Goal: Navigation & Orientation: Find specific page/section

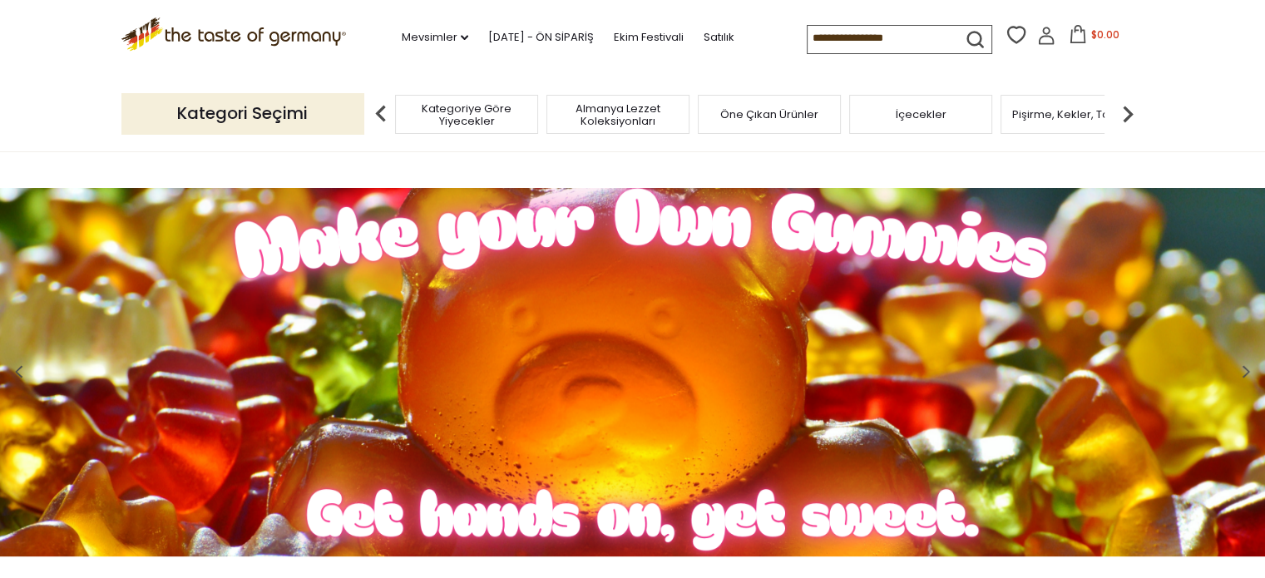
click at [240, 116] on font "Kategori Seçimi" at bounding box center [242, 112] width 131 height 23
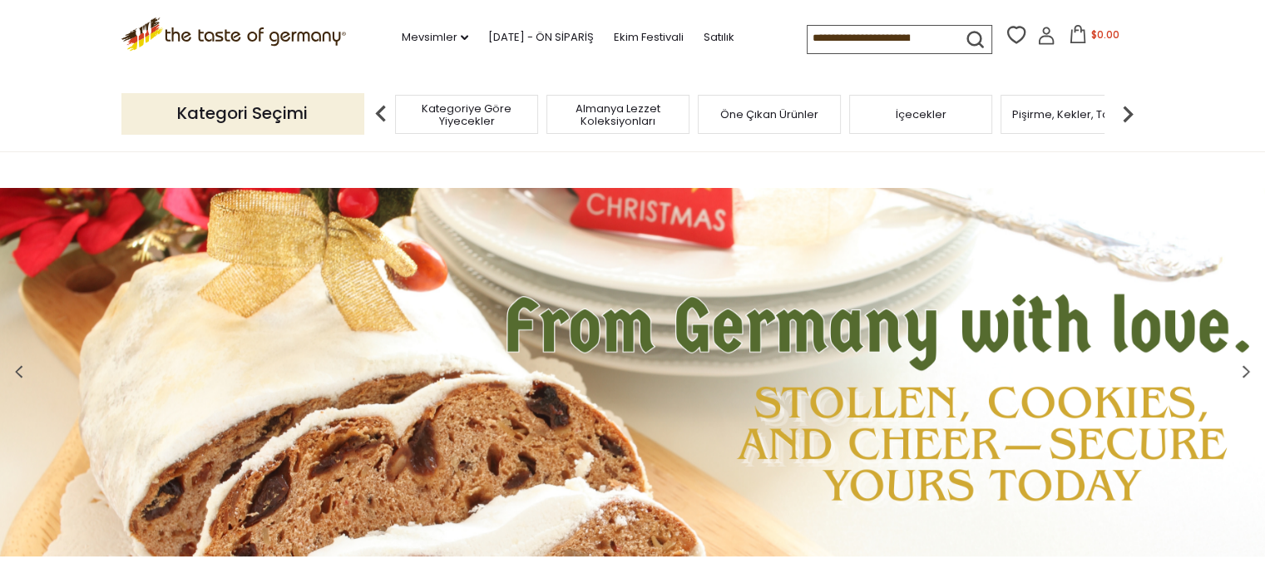
click at [315, 107] on p "Kategori Seçimi" at bounding box center [242, 113] width 243 height 41
click at [1125, 109] on img at bounding box center [1127, 113] width 33 height 33
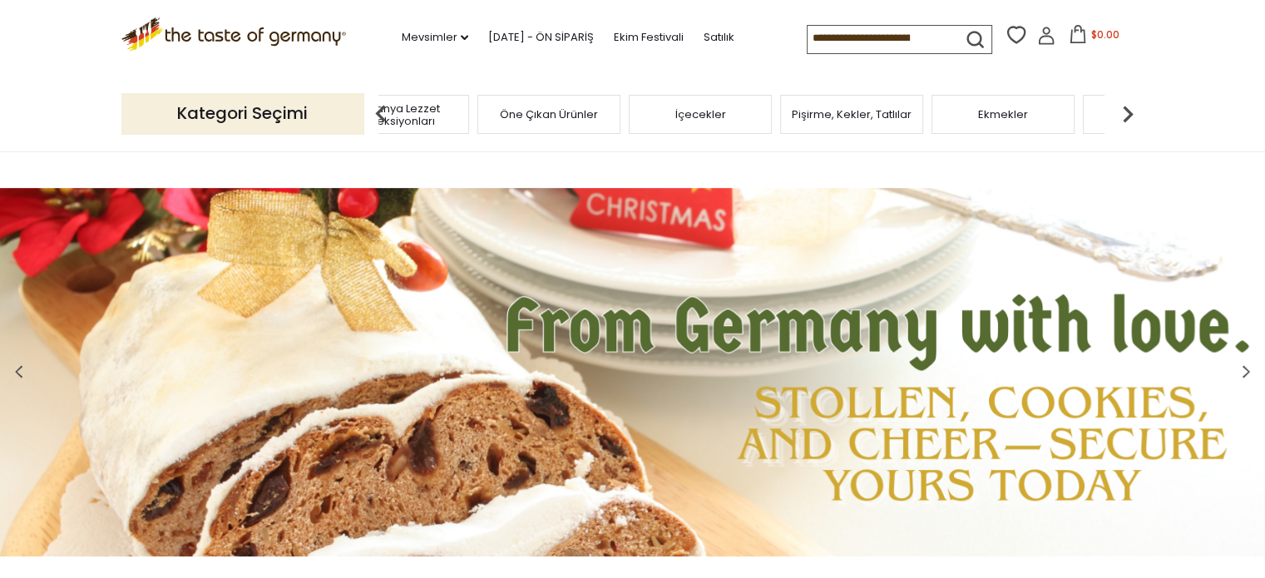
click at [1123, 102] on img at bounding box center [1127, 113] width 33 height 33
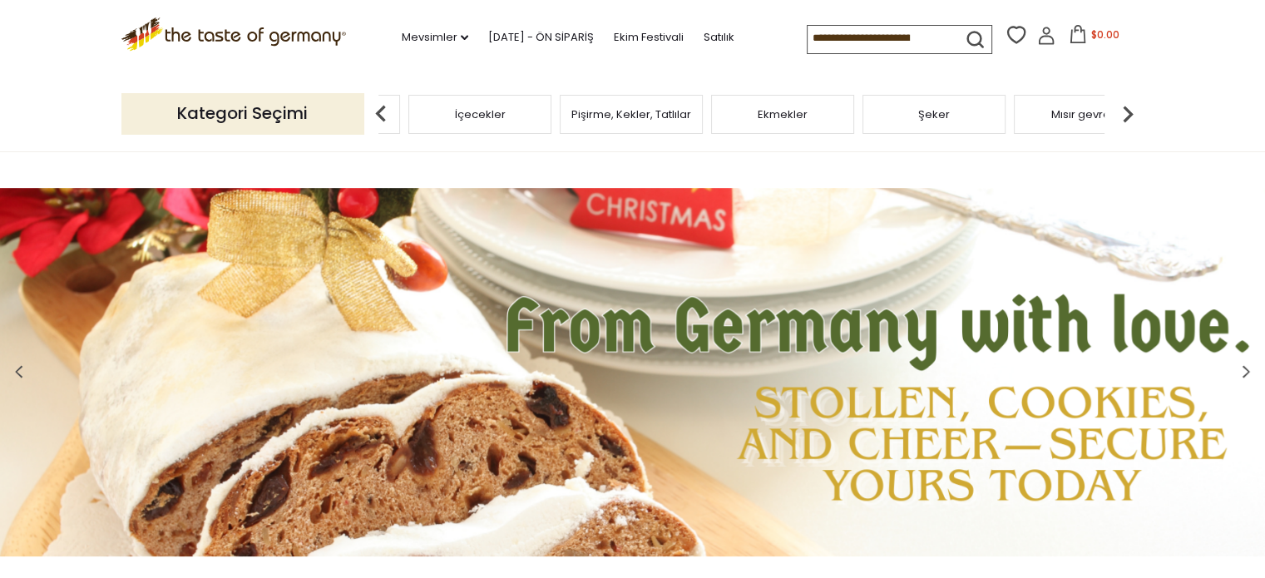
click at [1123, 102] on img at bounding box center [1127, 113] width 33 height 33
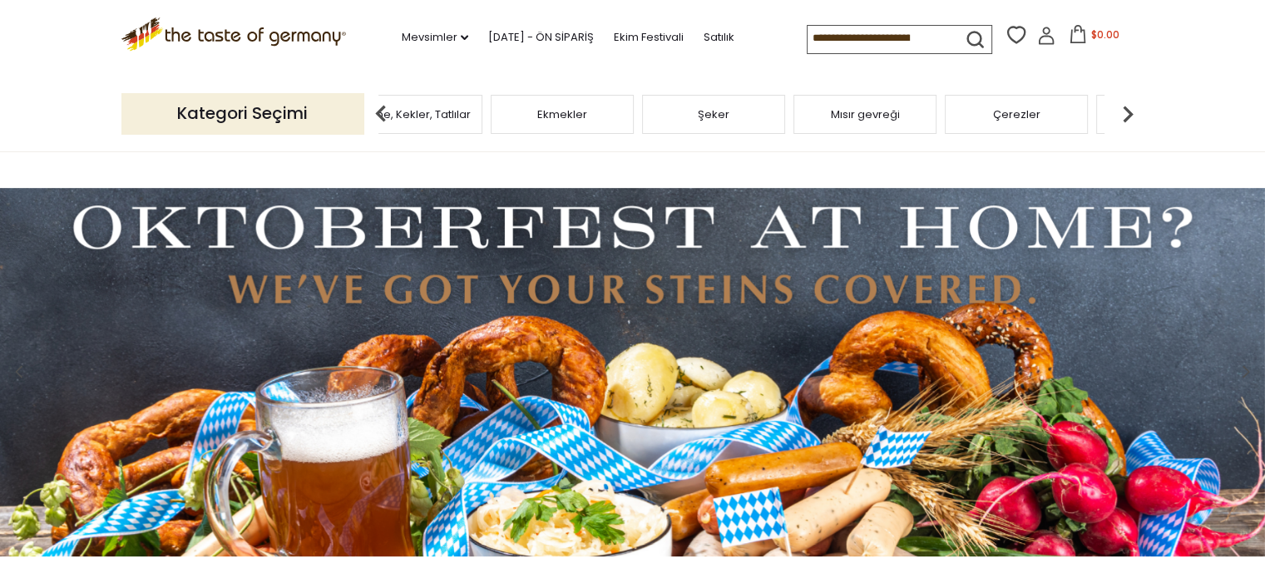
click at [383, 112] on img at bounding box center [380, 113] width 33 height 33
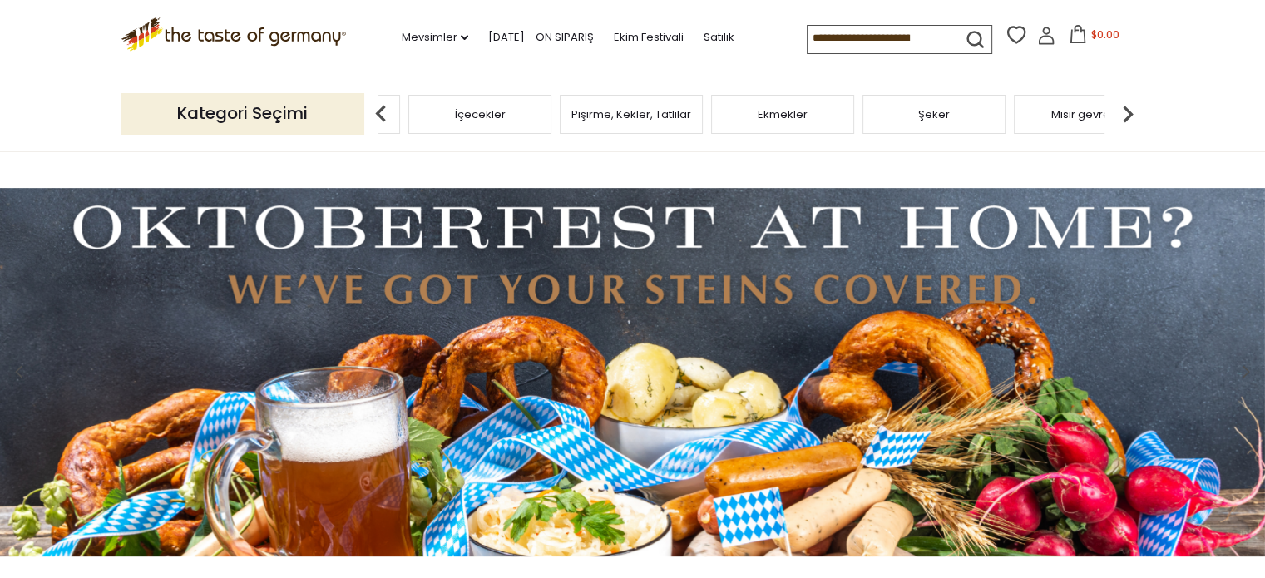
click at [383, 112] on img at bounding box center [380, 113] width 33 height 33
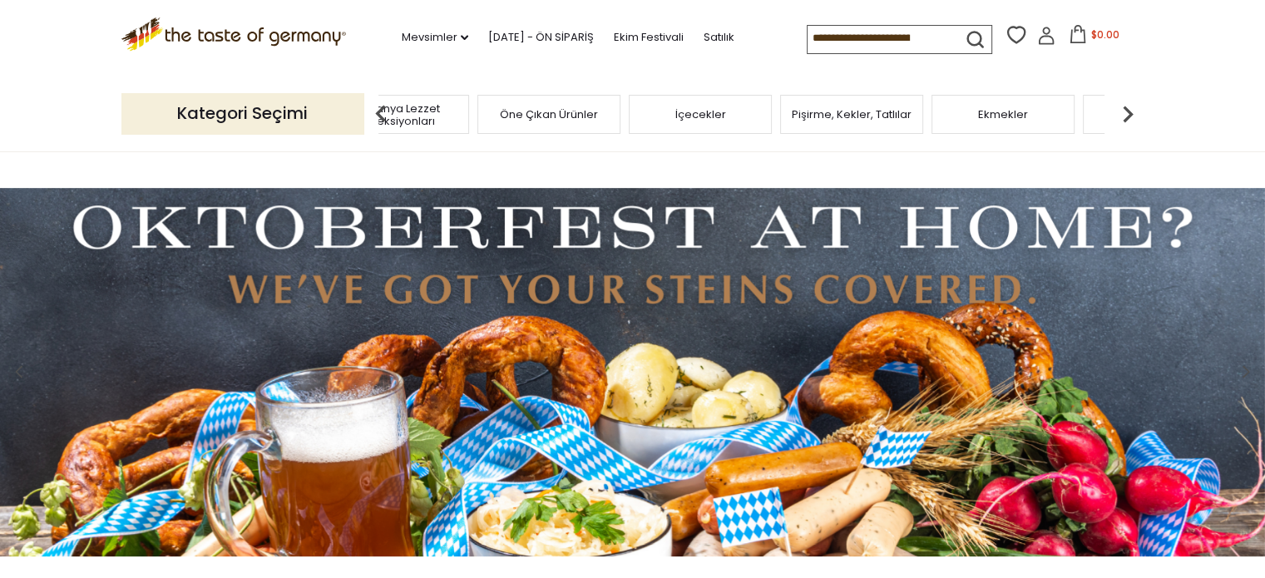
click at [383, 112] on img at bounding box center [380, 113] width 33 height 33
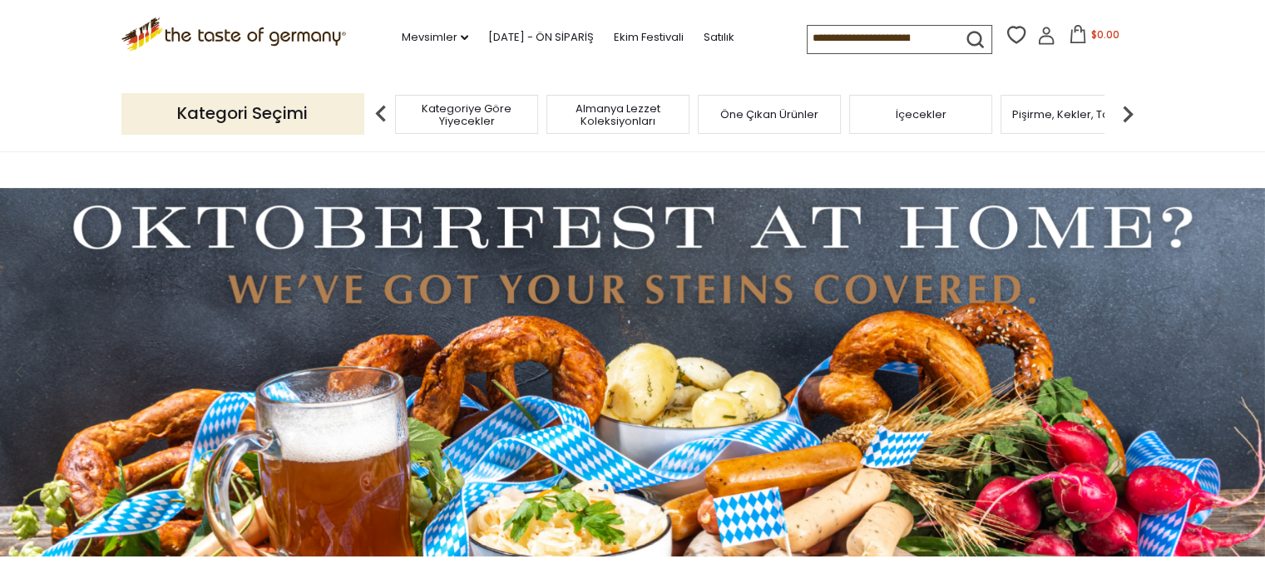
click at [383, 112] on img at bounding box center [380, 113] width 33 height 33
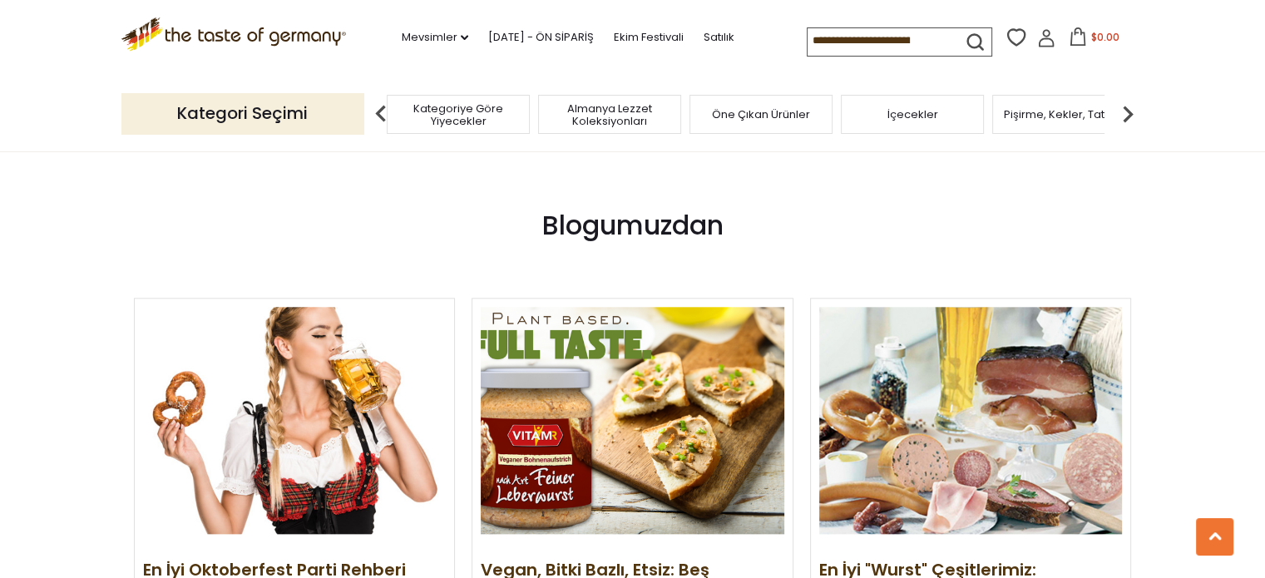
scroll to position [1745, 0]
